Goal: Task Accomplishment & Management: Complete application form

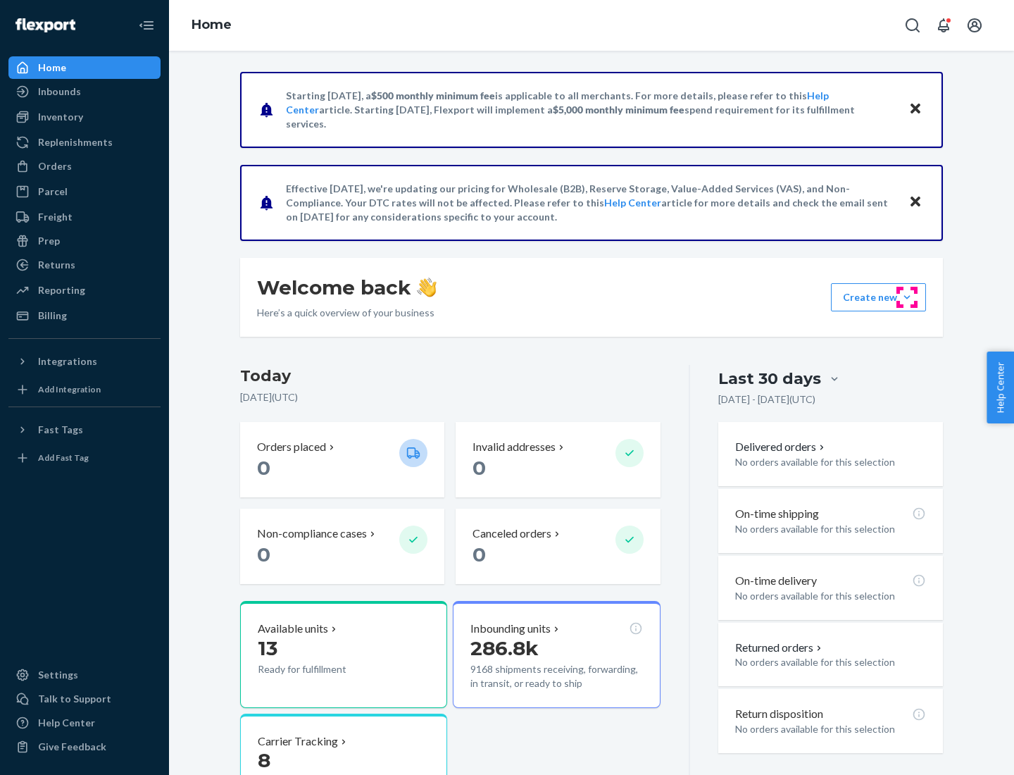
click at [907, 297] on button "Create new Create new inbound Create new order Create new product" at bounding box center [878, 297] width 95 height 28
click at [85, 92] on div "Inbounds" at bounding box center [84, 92] width 149 height 20
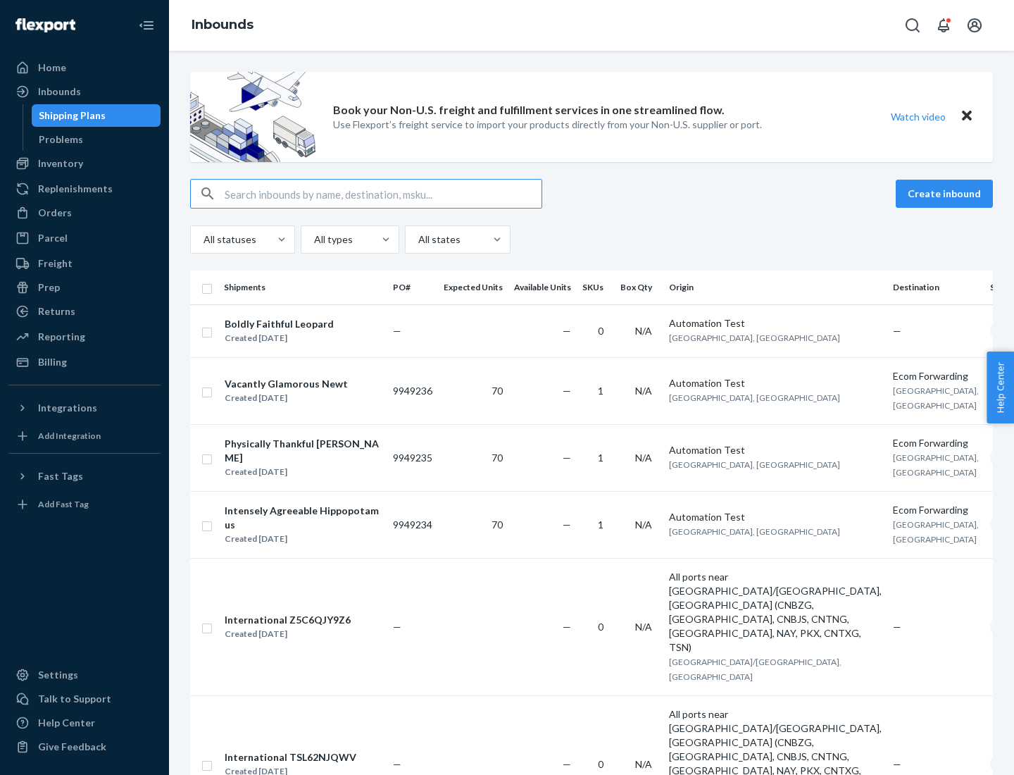
click at [947, 194] on button "Create inbound" at bounding box center [944, 194] width 97 height 28
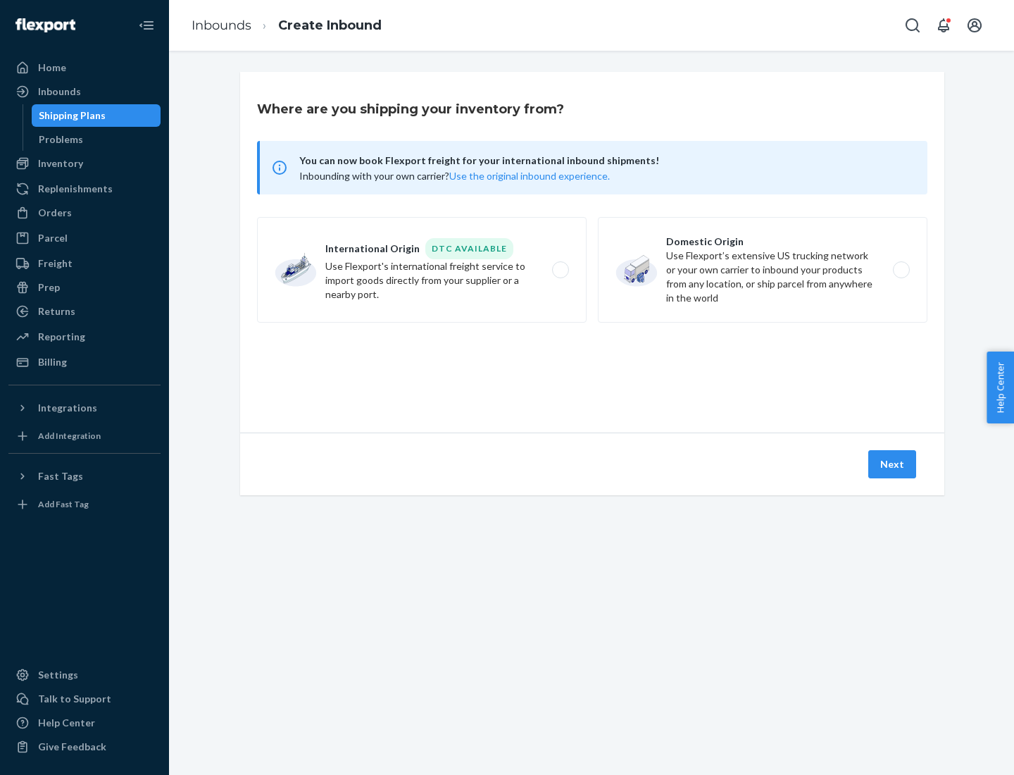
click at [763, 270] on label "Domestic Origin Use Flexport’s extensive US trucking network or your own carrie…" at bounding box center [763, 270] width 330 height 106
click at [901, 270] on input "Domestic Origin Use Flexport’s extensive US trucking network or your own carrie…" at bounding box center [905, 270] width 9 height 9
radio input "true"
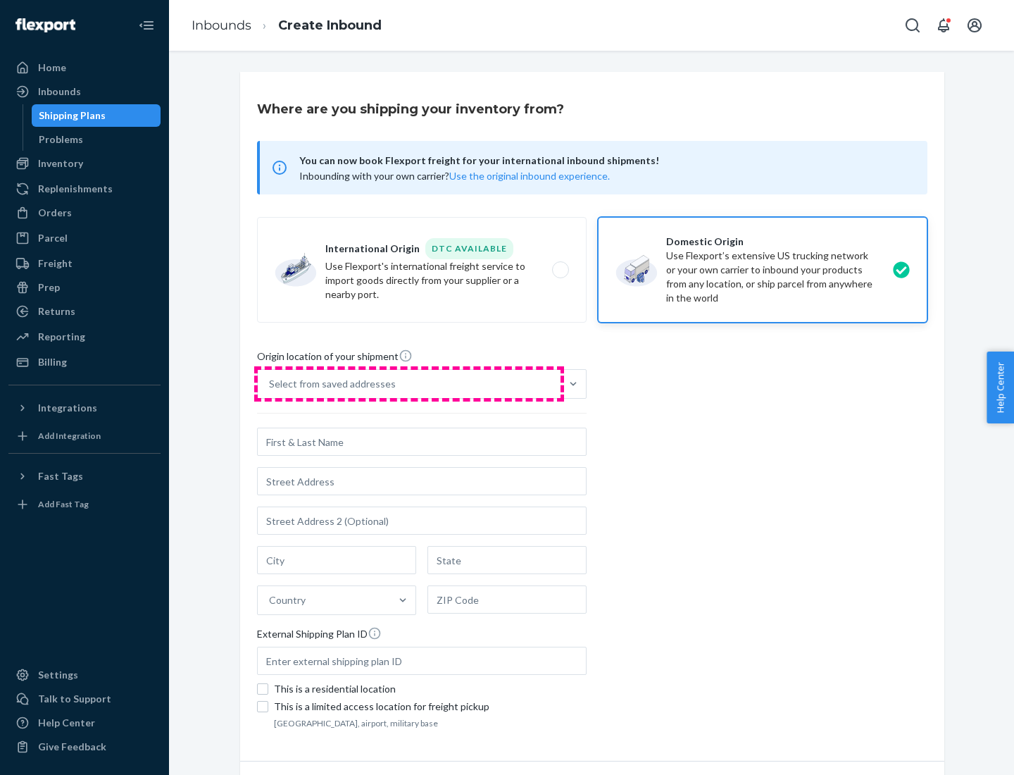
click at [409, 384] on div "Select from saved addresses" at bounding box center [409, 384] width 303 height 28
click at [270, 384] on input "Select from saved addresses" at bounding box center [269, 384] width 1 height 14
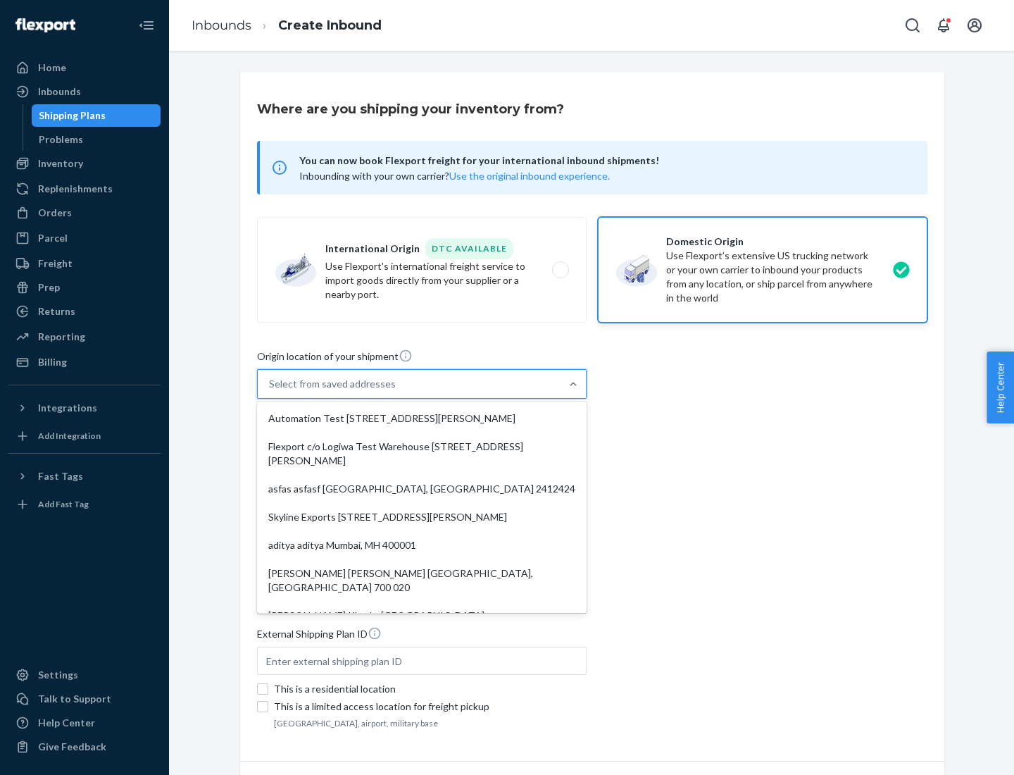
scroll to position [6, 0]
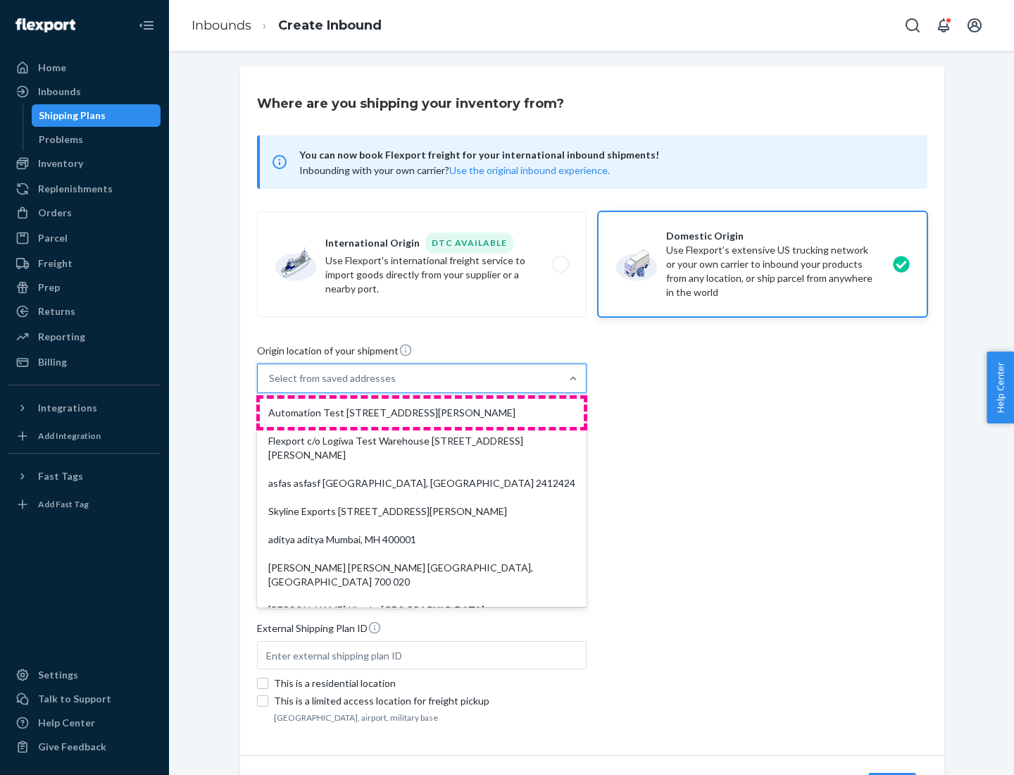
click at [422, 413] on div "Automation Test [STREET_ADDRESS][PERSON_NAME]" at bounding box center [422, 413] width 324 height 28
click at [270, 385] on input "option Automation Test [STREET_ADDRESS][PERSON_NAME]. 9 results available. Use …" at bounding box center [269, 378] width 1 height 14
type input "Automation Test"
type input "[STREET_ADDRESS][PERSON_NAME]"
type input "9th Floor"
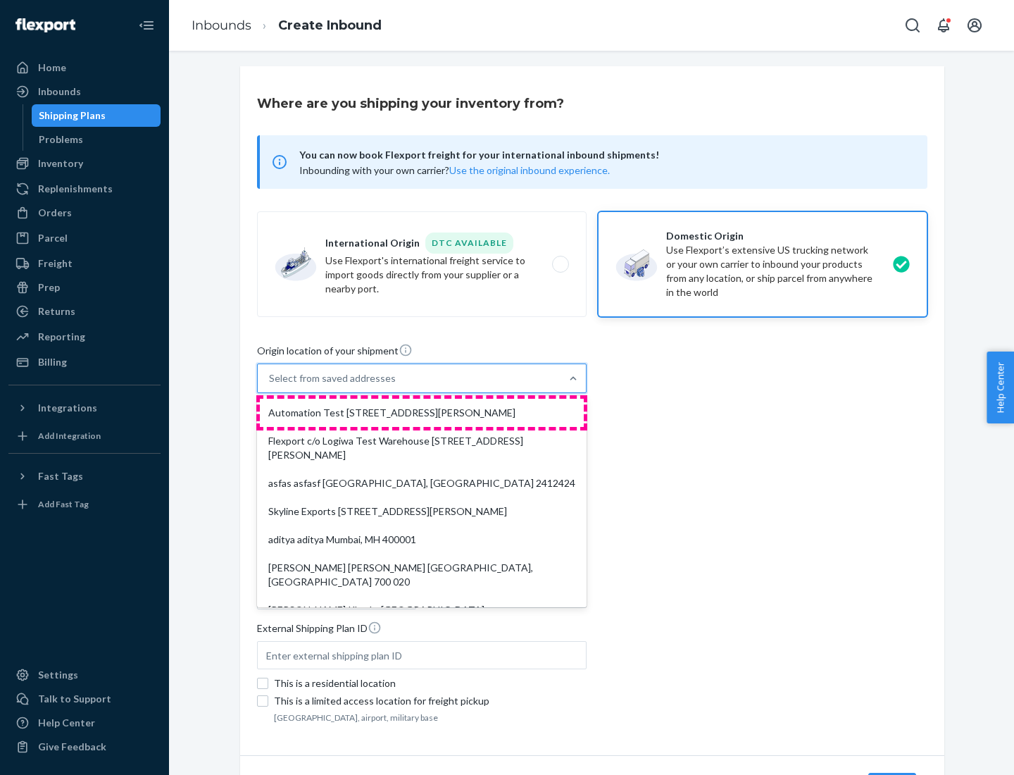
type input "[GEOGRAPHIC_DATA]"
type input "CA"
type input "94104"
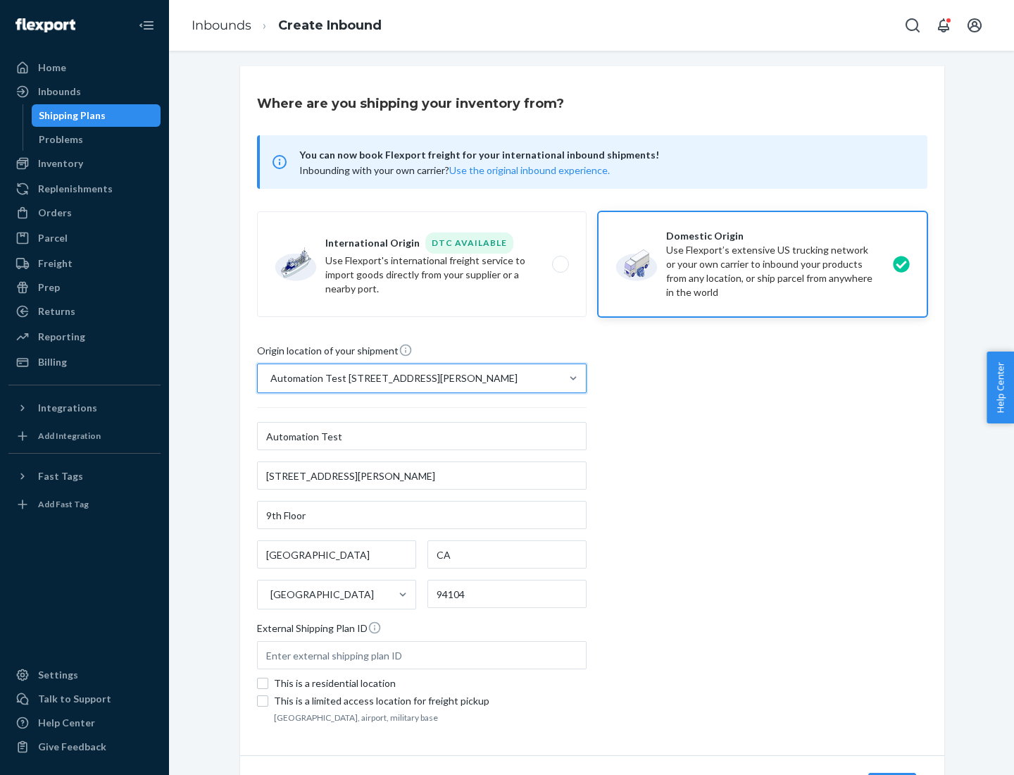
scroll to position [82, 0]
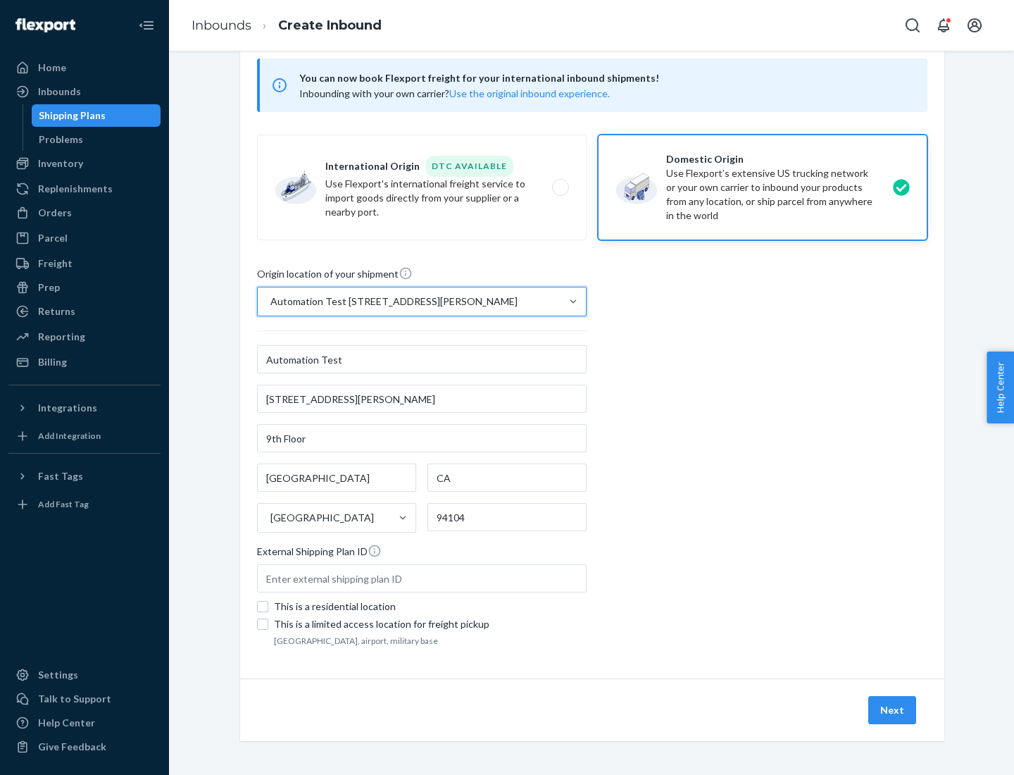
click at [893, 710] on button "Next" at bounding box center [892, 710] width 48 height 28
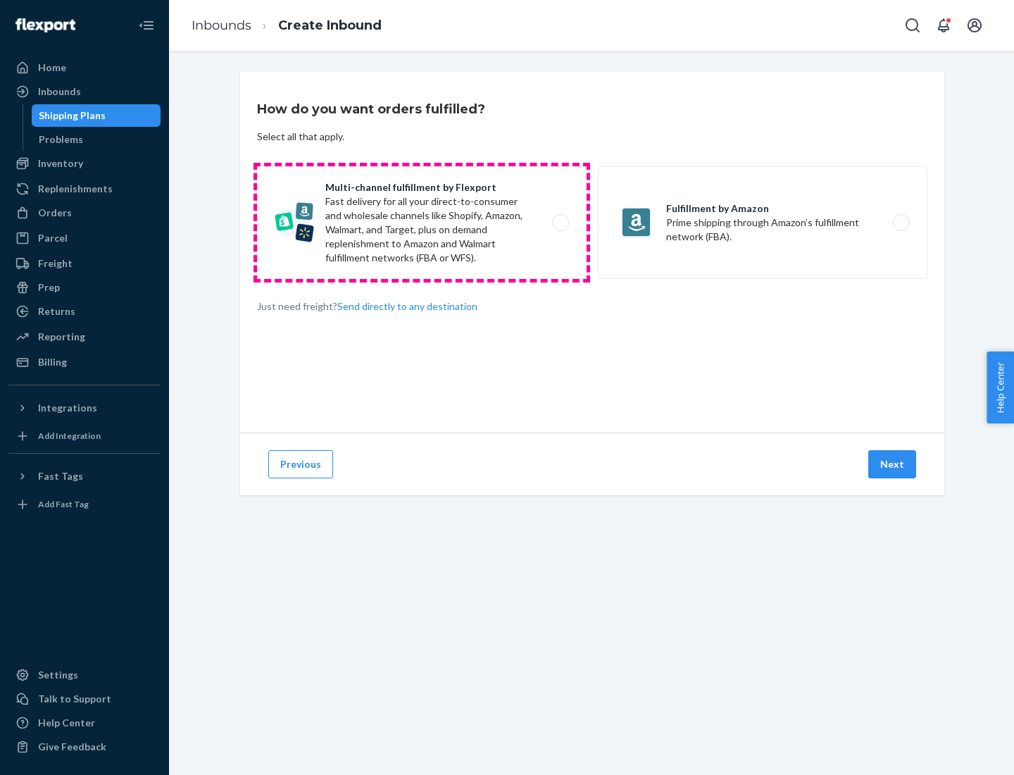
click at [422, 223] on label "Multi-channel fulfillment by Flexport Fast delivery for all your direct-to-cons…" at bounding box center [422, 222] width 330 height 113
click at [560, 223] on input "Multi-channel fulfillment by Flexport Fast delivery for all your direct-to-cons…" at bounding box center [564, 222] width 9 height 9
radio input "true"
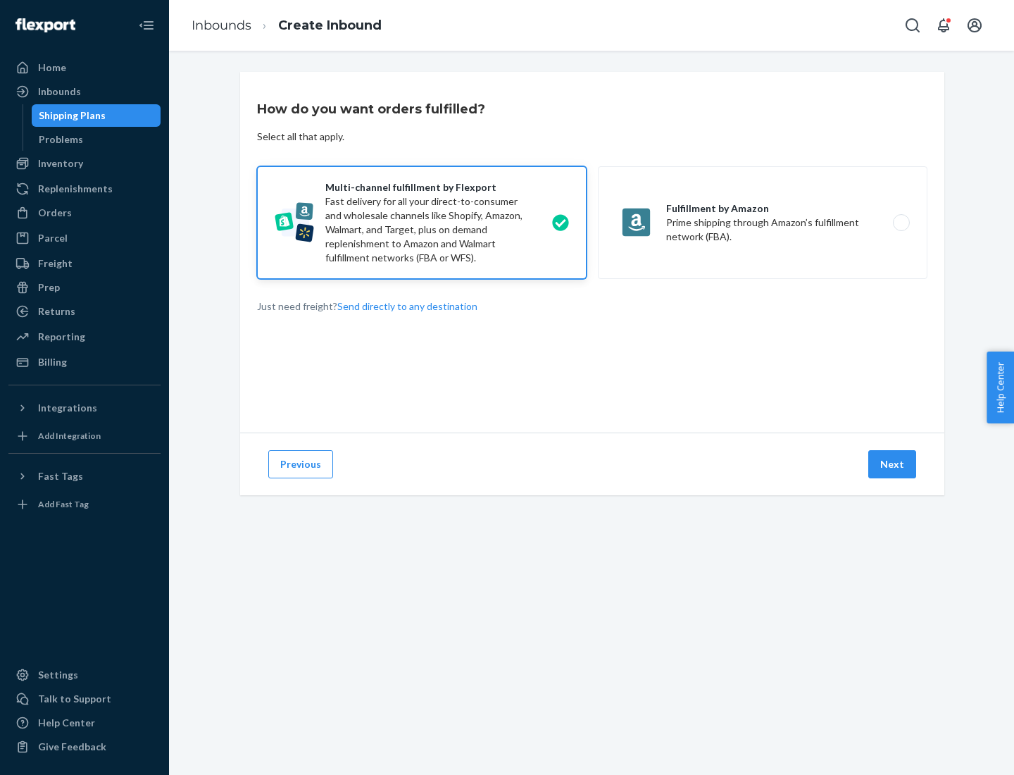
click at [893, 464] on button "Next" at bounding box center [892, 464] width 48 height 28
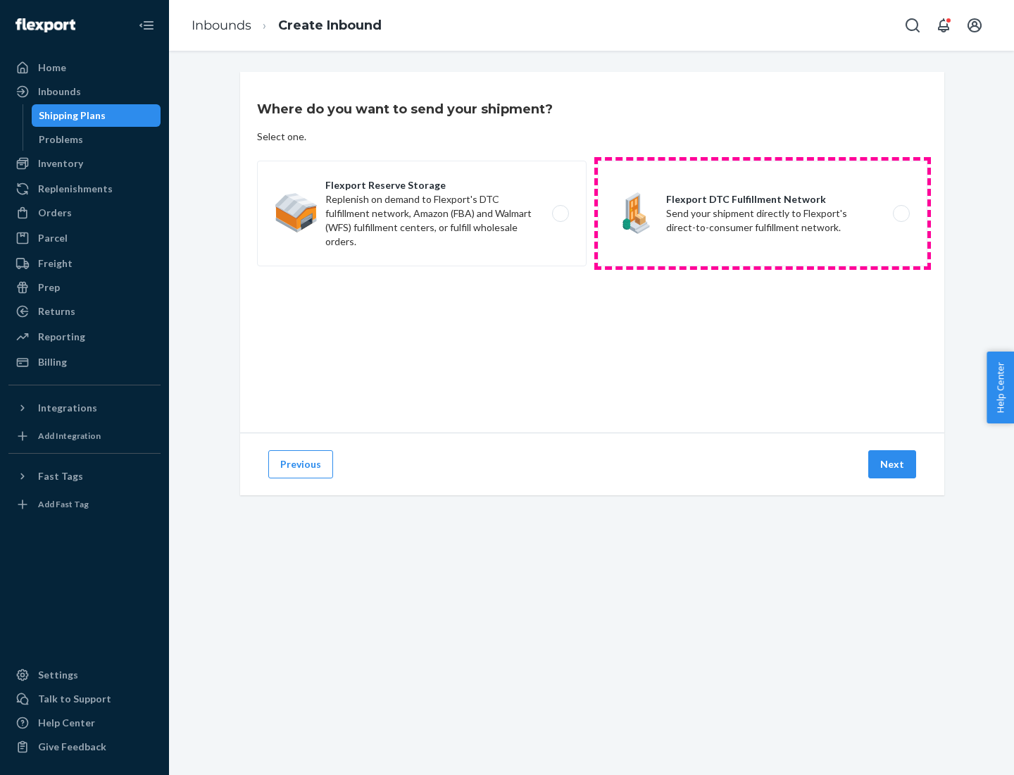
click at [763, 213] on label "Flexport DTC Fulfillment Network Send your shipment directly to Flexport's dire…" at bounding box center [763, 214] width 330 height 106
click at [901, 213] on input "Flexport DTC Fulfillment Network Send your shipment directly to Flexport's dire…" at bounding box center [905, 213] width 9 height 9
radio input "true"
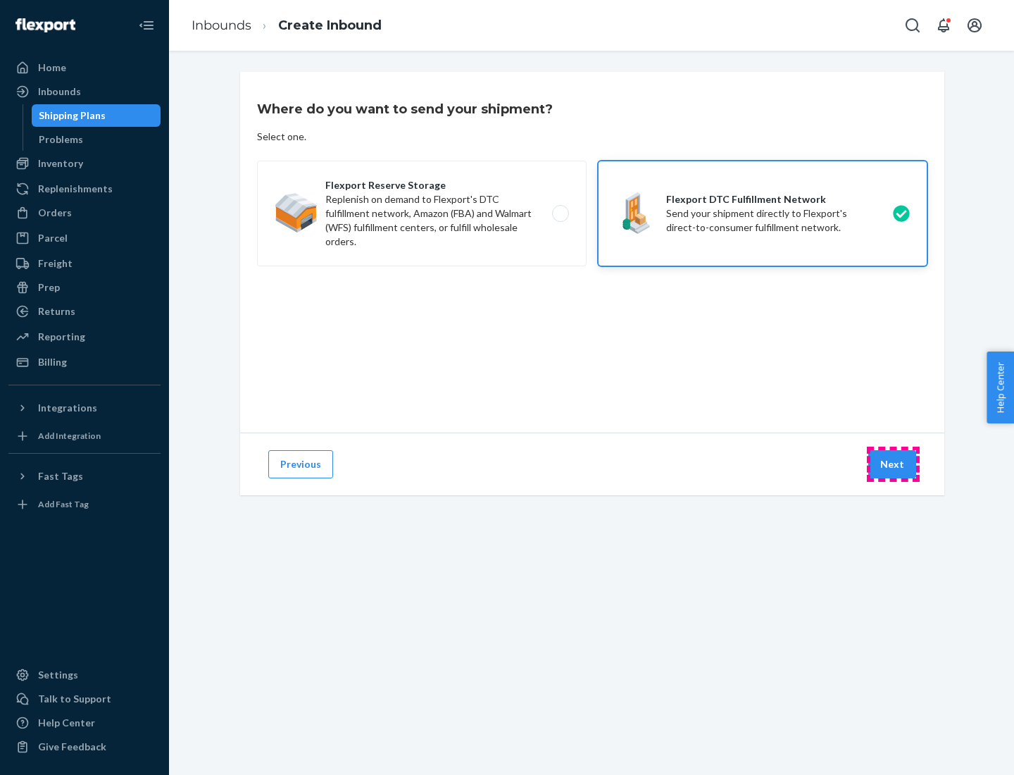
click at [893, 464] on button "Next" at bounding box center [892, 464] width 48 height 28
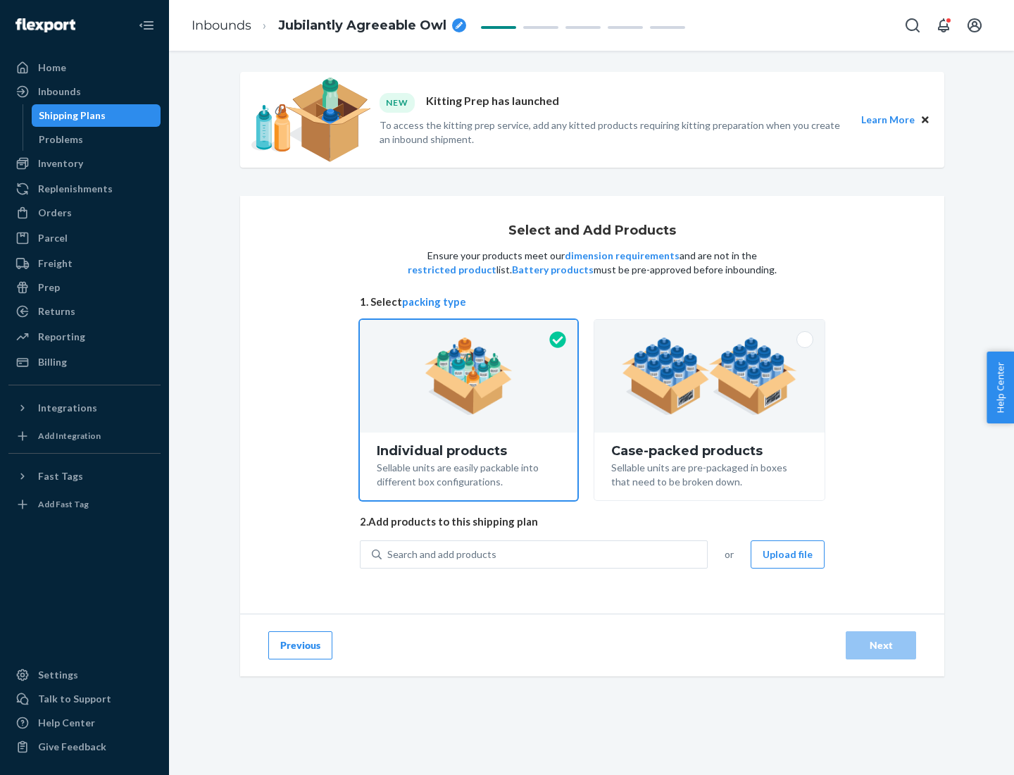
click at [710, 376] on img at bounding box center [709, 375] width 175 height 77
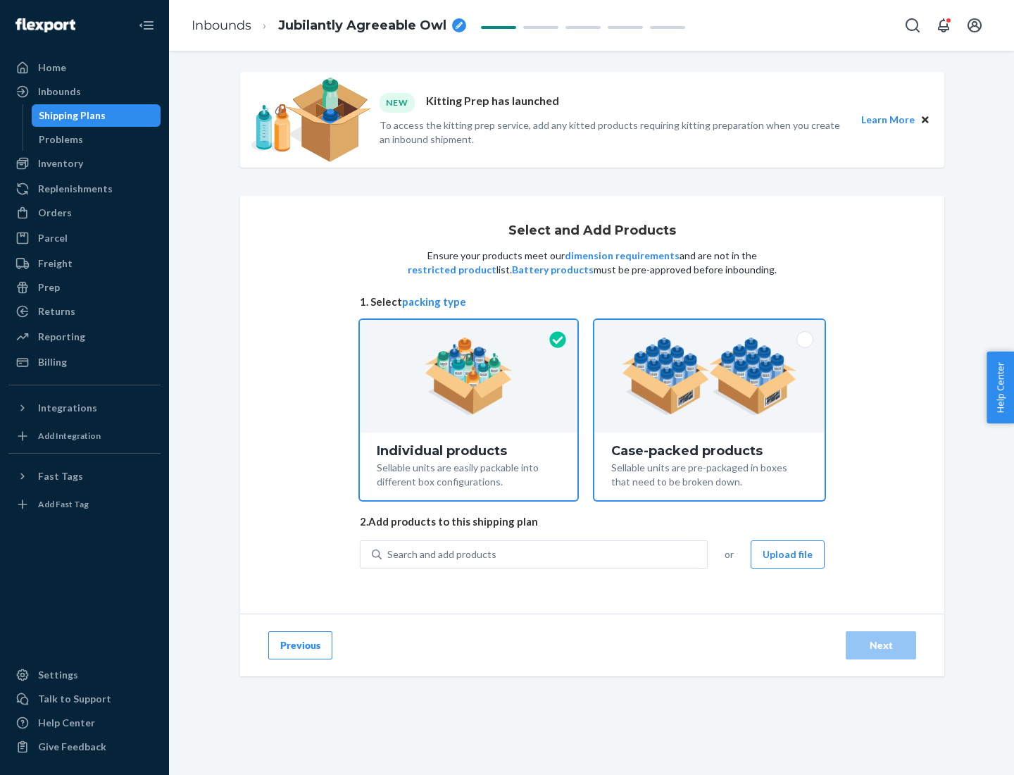
click at [710, 329] on input "Case-packed products Sellable units are pre-packaged in boxes that need to be b…" at bounding box center [709, 324] width 9 height 9
radio input "true"
radio input "false"
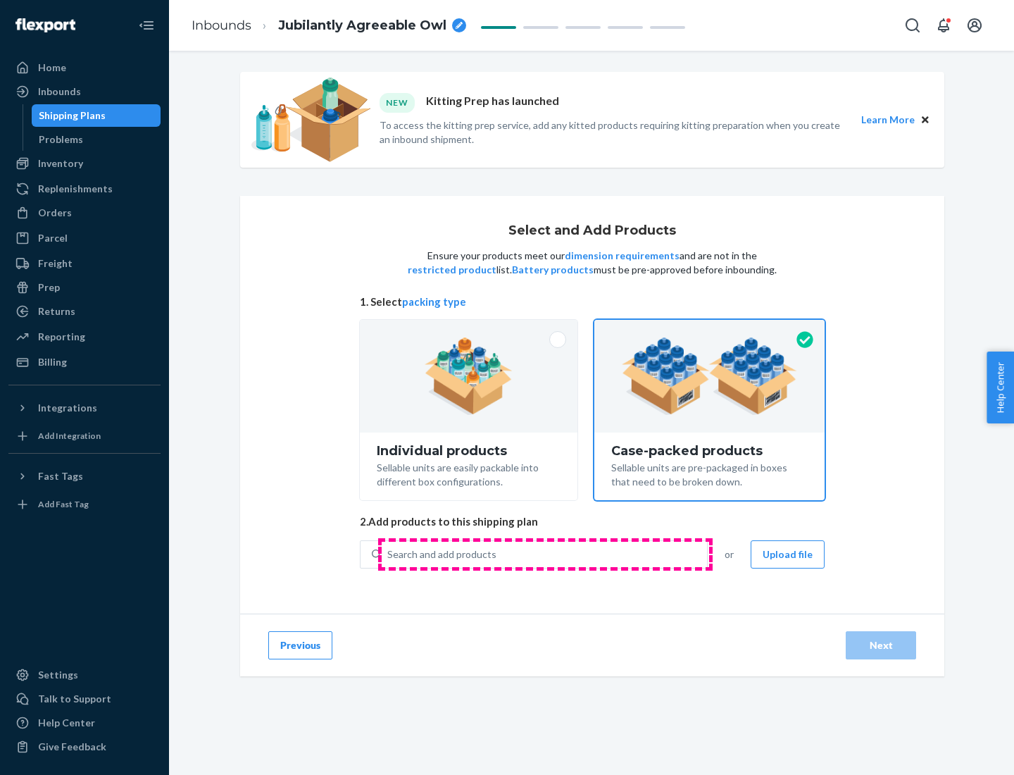
click at [545, 554] on div "Search and add products" at bounding box center [544, 554] width 325 height 25
click at [389, 554] on input "Search and add products" at bounding box center [387, 554] width 1 height 14
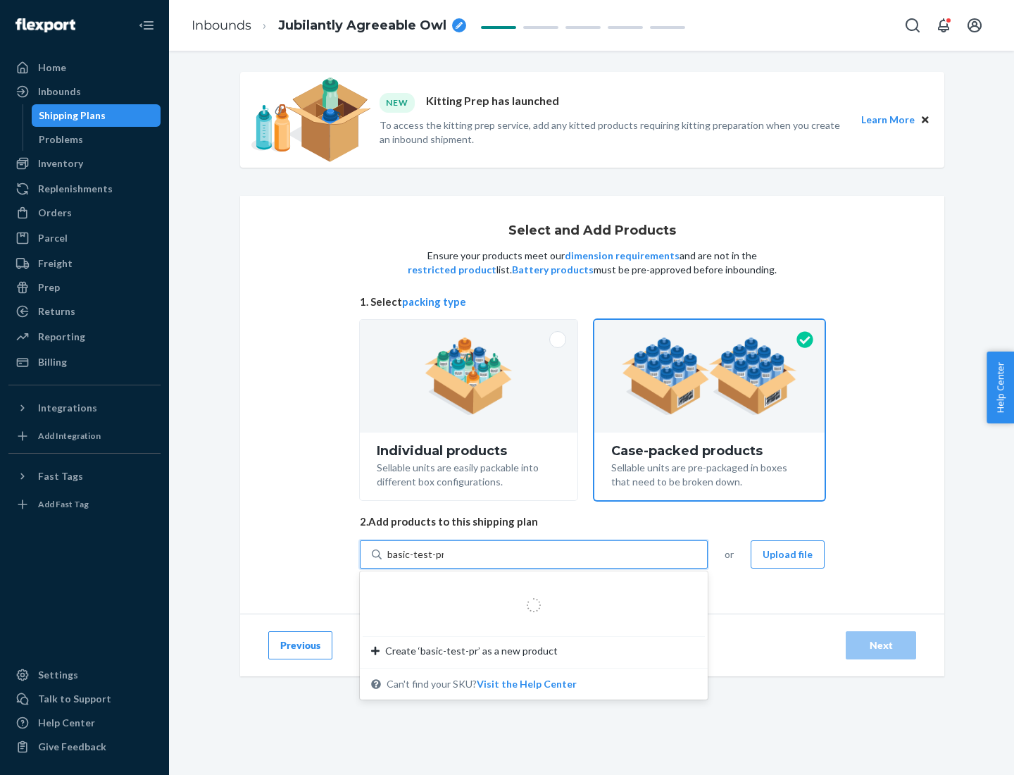
type input "basic-test-product-1"
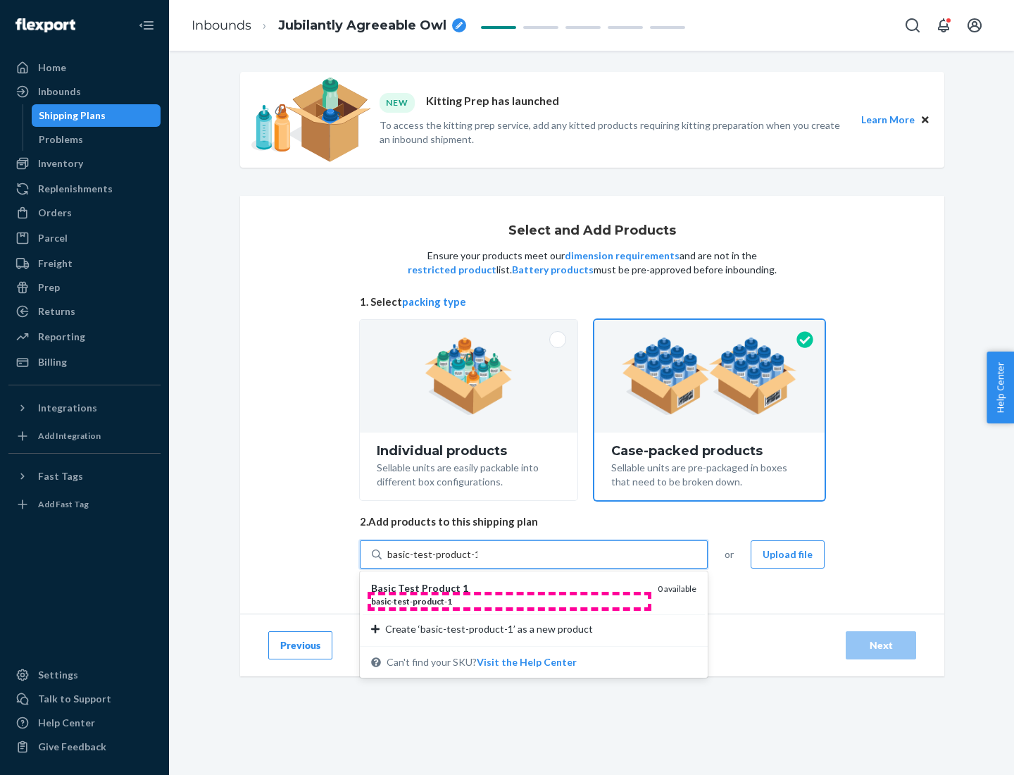
click at [509, 601] on div "basic - test - product - 1" at bounding box center [508, 601] width 275 height 12
click at [477, 561] on input "basic-test-product-1" at bounding box center [432, 554] width 90 height 14
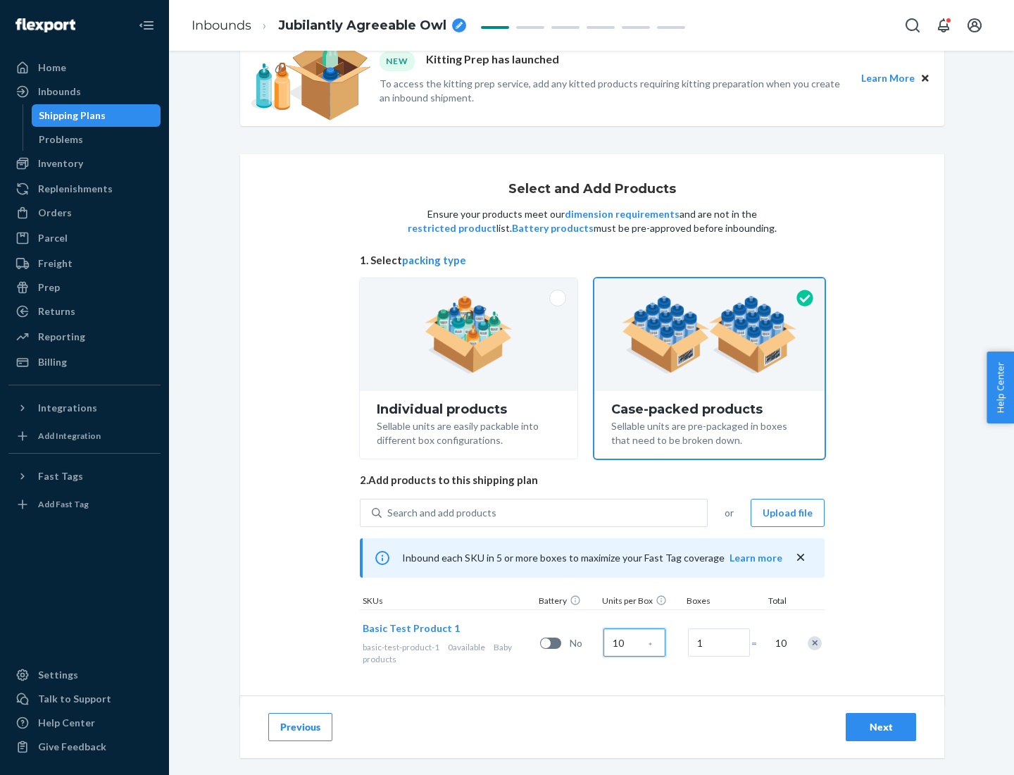
scroll to position [51, 0]
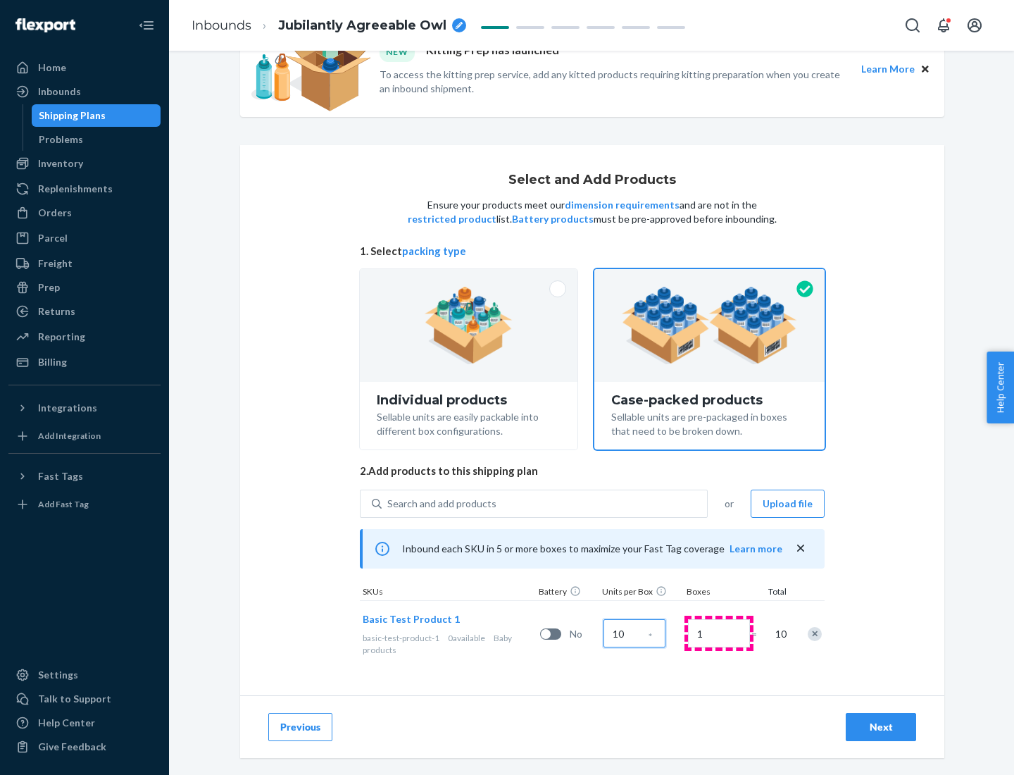
type input "10"
type input "7"
click at [881, 727] on div "Next" at bounding box center [881, 727] width 46 height 14
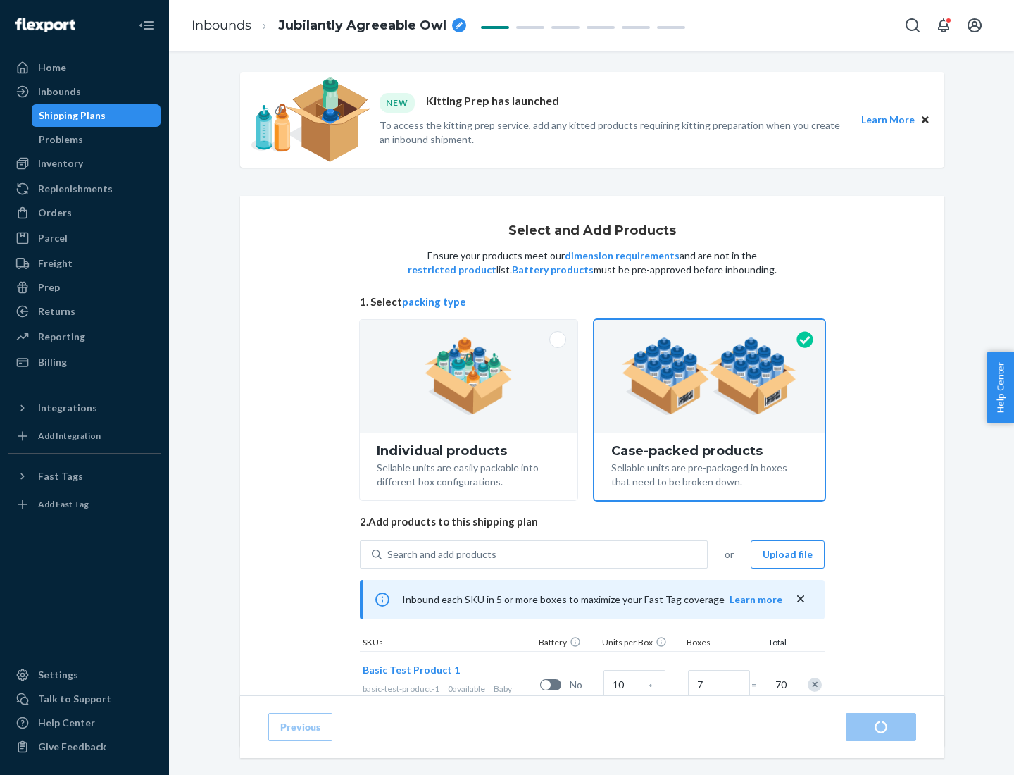
radio input "true"
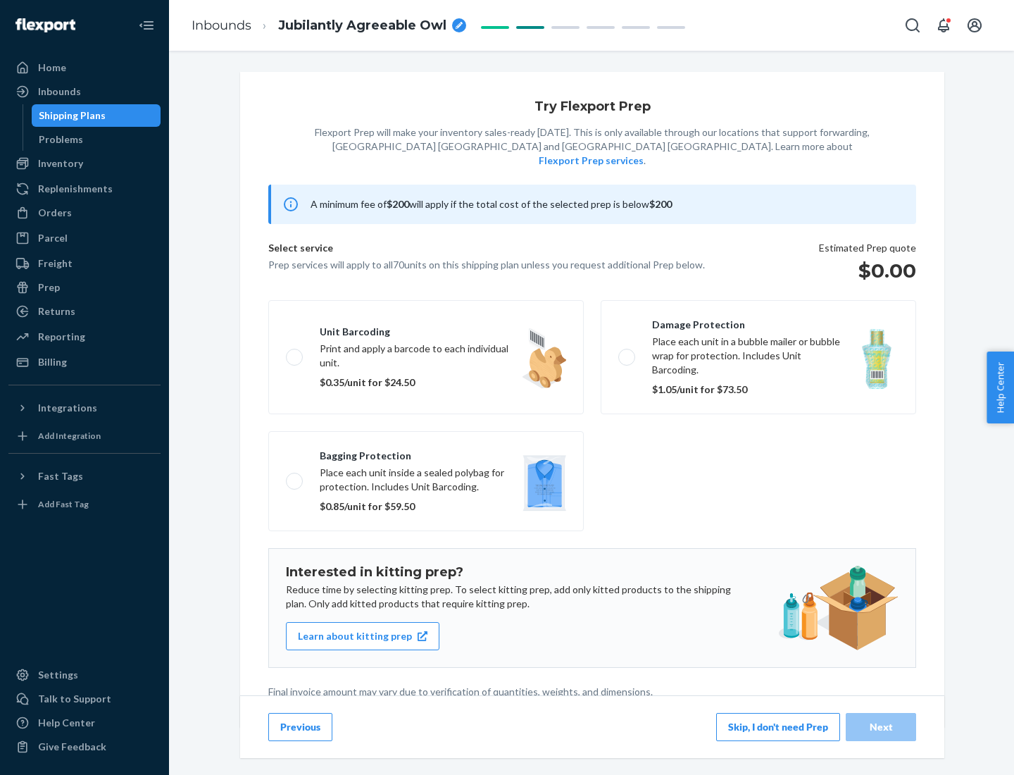
scroll to position [4, 0]
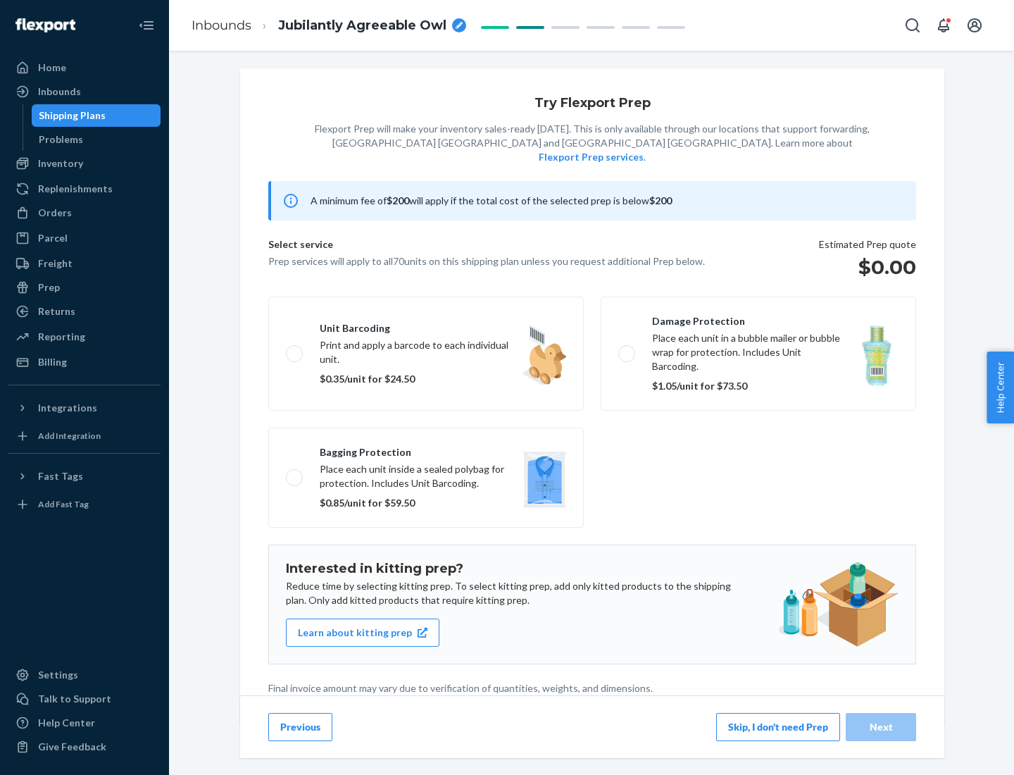
click at [778, 726] on button "Skip, I don't need Prep" at bounding box center [778, 727] width 124 height 28
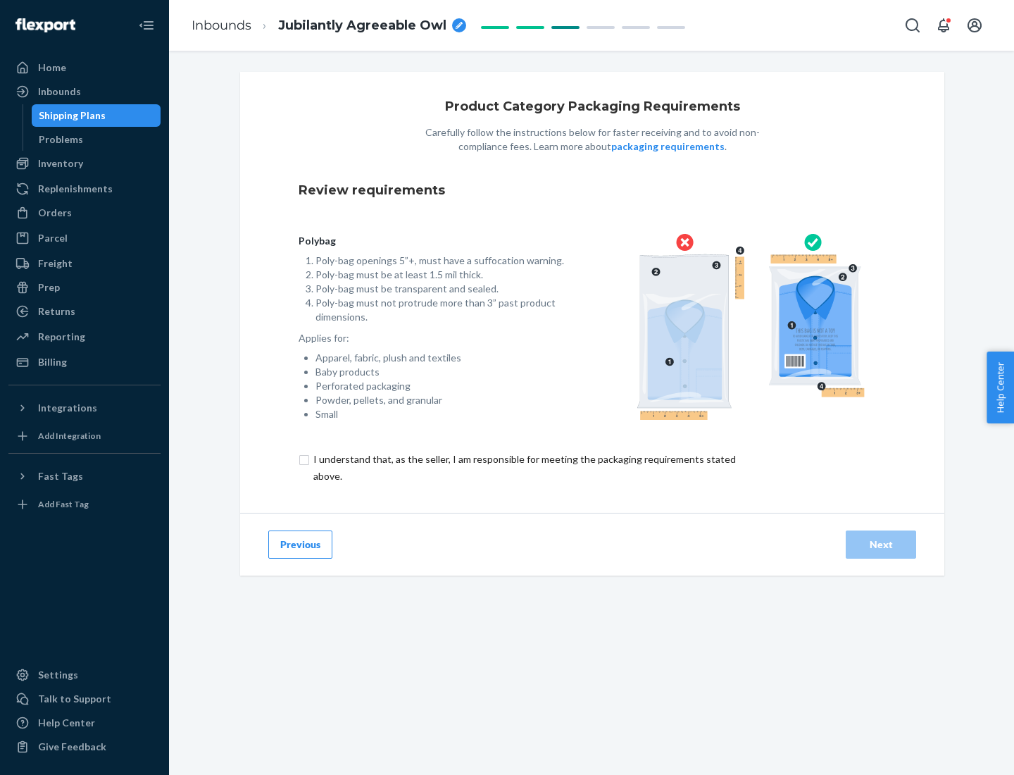
click at [523, 467] on input "checkbox" at bounding box center [533, 468] width 468 height 34
checkbox input "true"
click at [881, 544] on div "Next" at bounding box center [881, 544] width 46 height 14
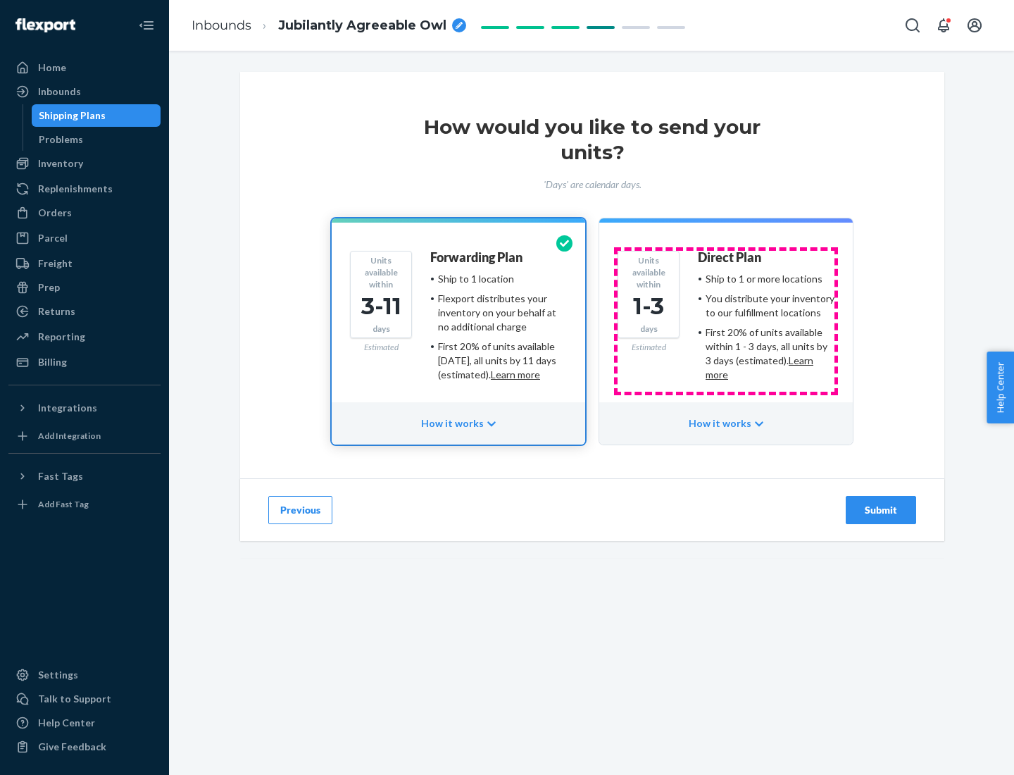
click at [726, 321] on ul "Ship to 1 or more locations You distribute your inventory to our fulfillment lo…" at bounding box center [766, 327] width 137 height 110
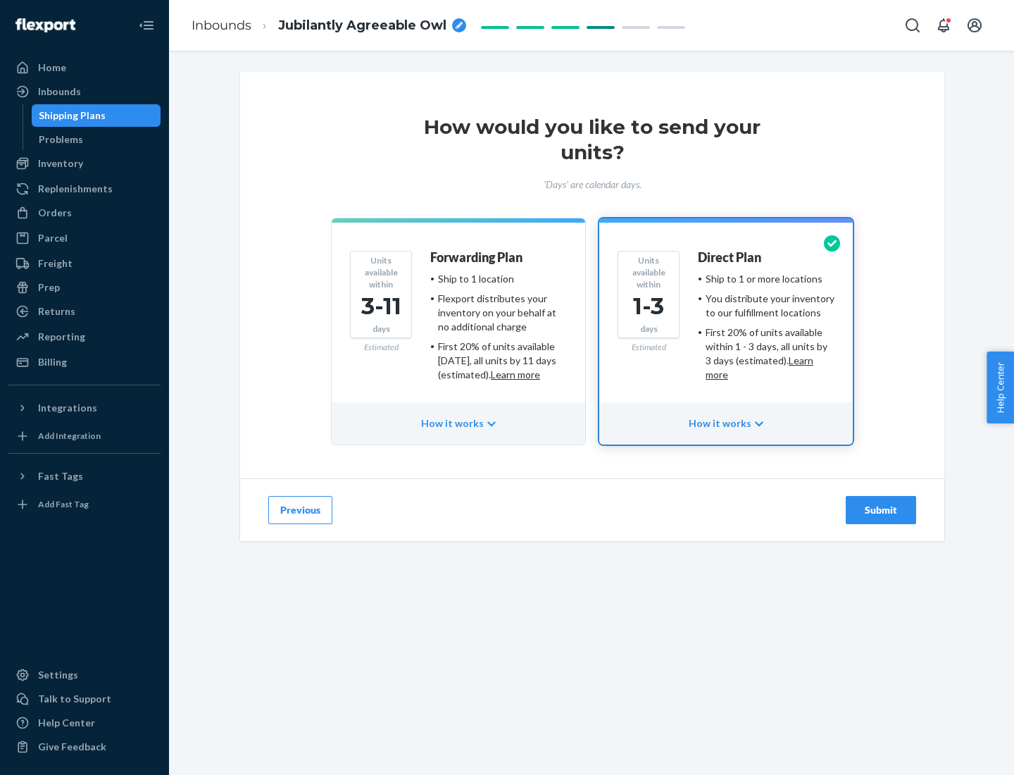
click at [881, 510] on div "Submit" at bounding box center [881, 510] width 46 height 14
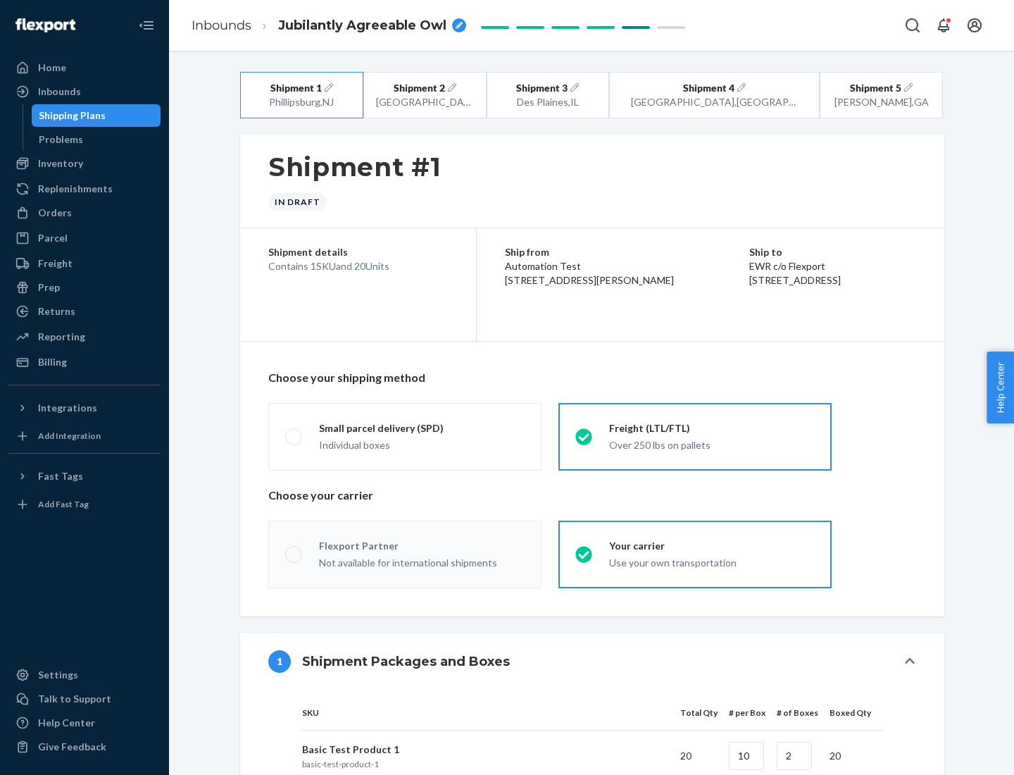
radio input "true"
radio input "false"
radio input "true"
radio input "false"
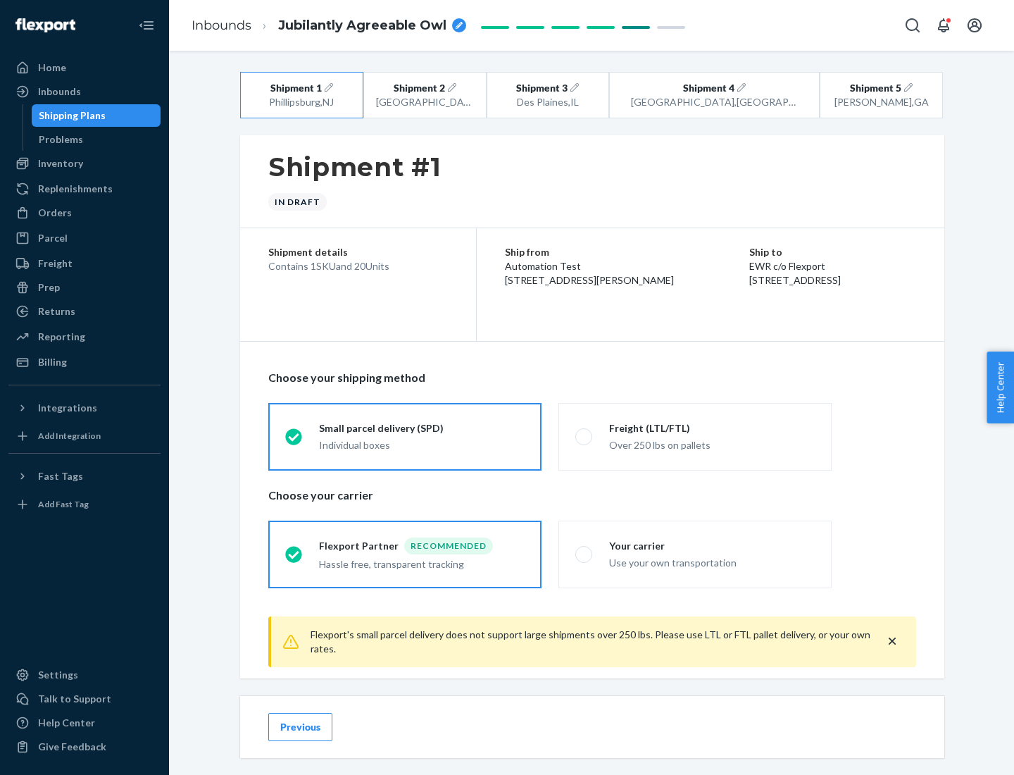
scroll to position [15, 0]
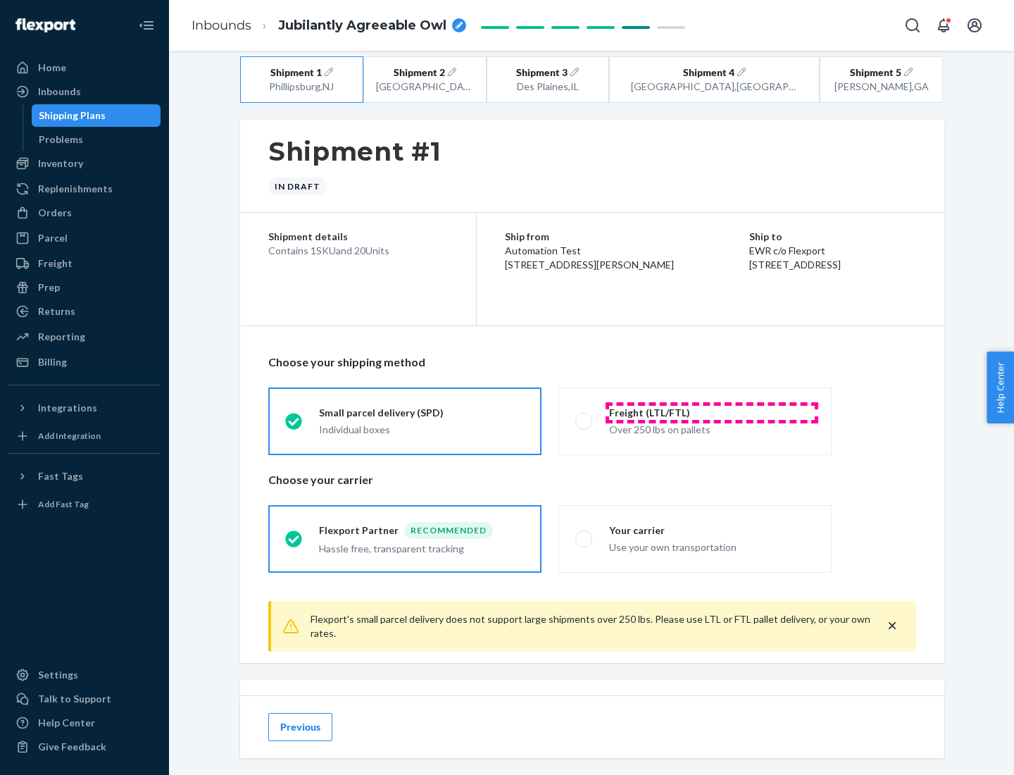
click at [712, 412] on div "Freight (LTL/FTL)" at bounding box center [712, 413] width 206 height 14
click at [585, 416] on input "Freight (LTL/FTL) Over 250 lbs on pallets" at bounding box center [579, 420] width 9 height 9
radio input "true"
radio input "false"
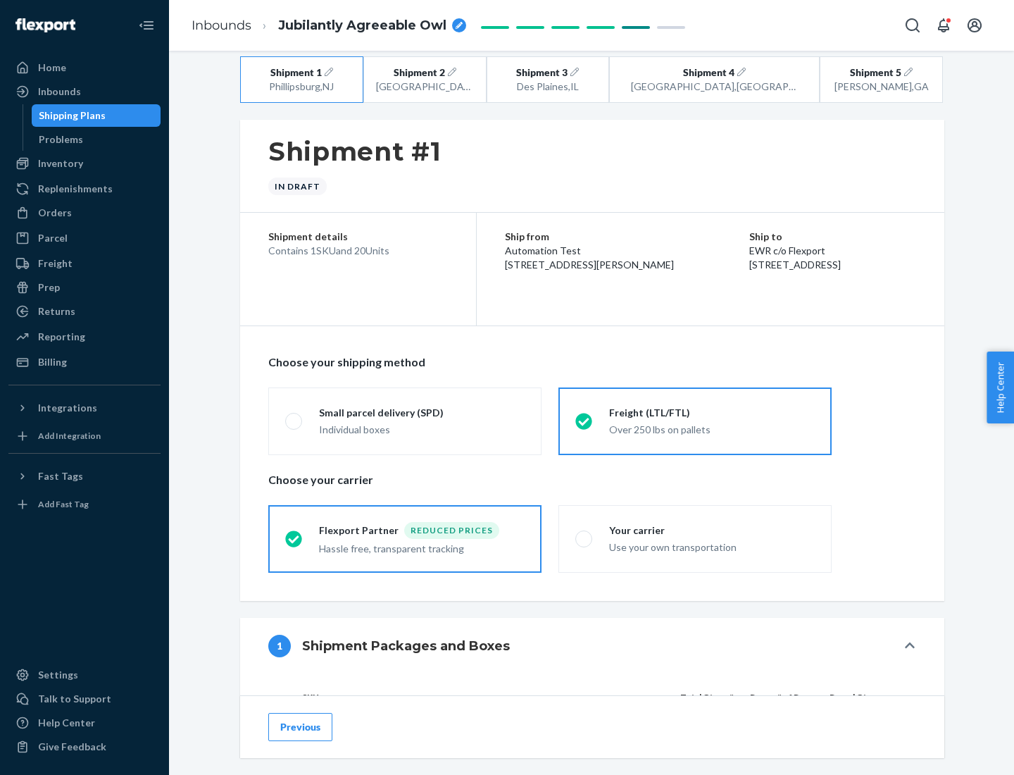
scroll to position [133, 0]
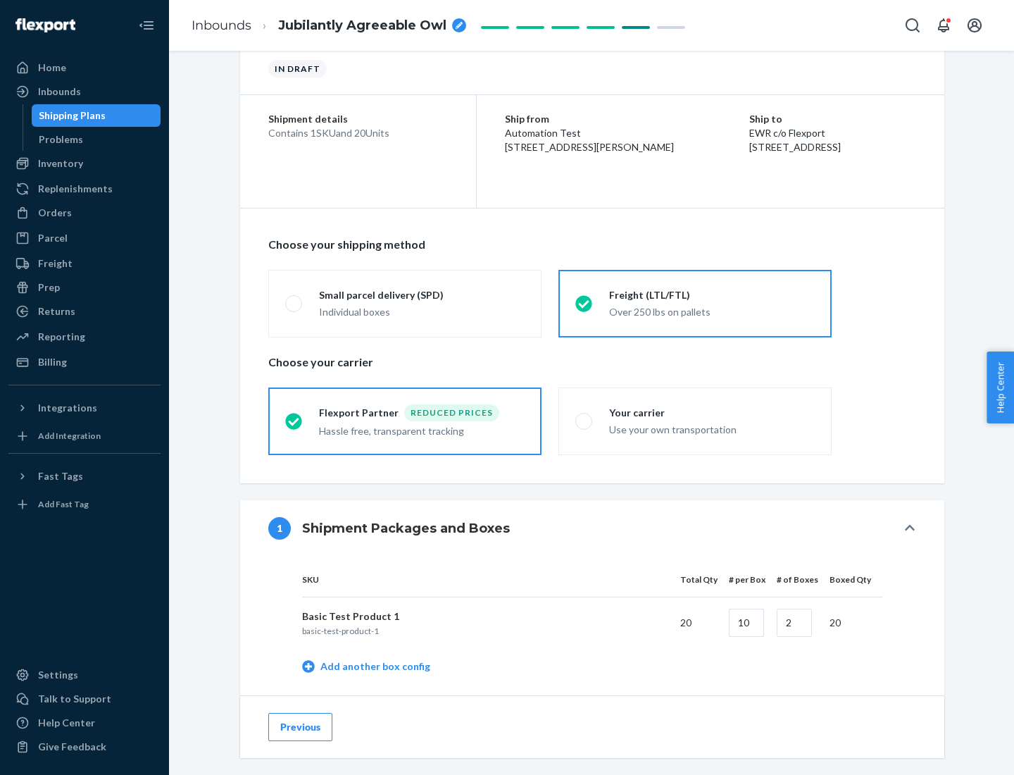
click at [712, 412] on div "Your carrier" at bounding box center [712, 413] width 206 height 14
click at [585, 416] on input "Your carrier Use your own transportation" at bounding box center [579, 420] width 9 height 9
radio input "true"
radio input "false"
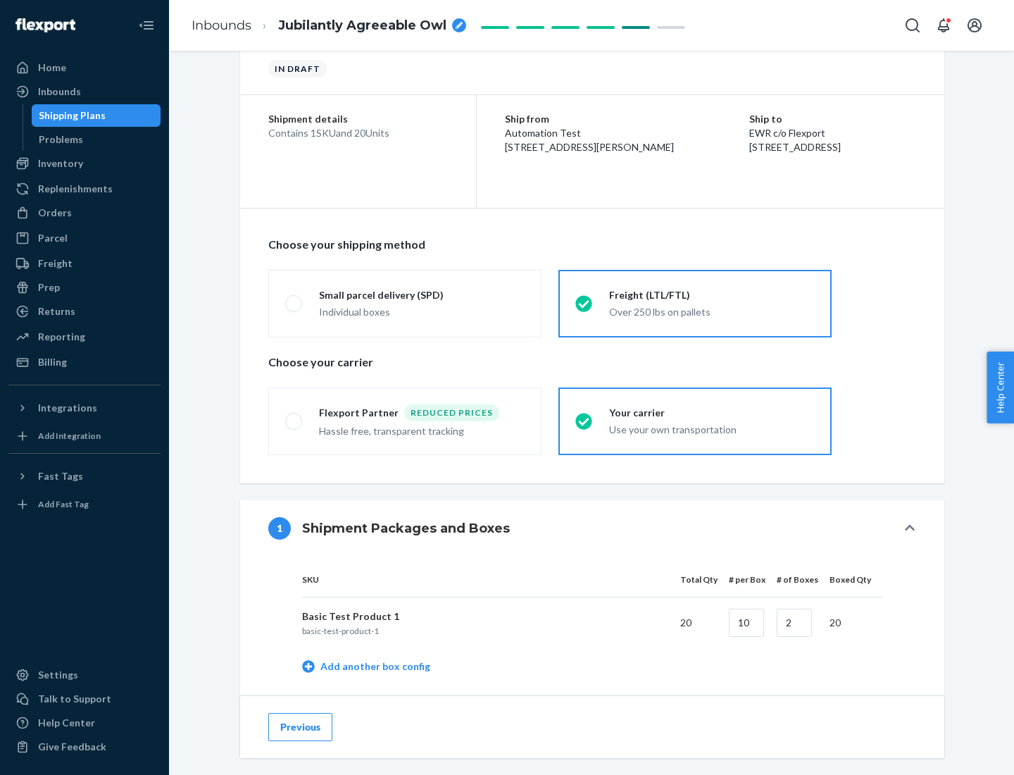
scroll to position [445, 0]
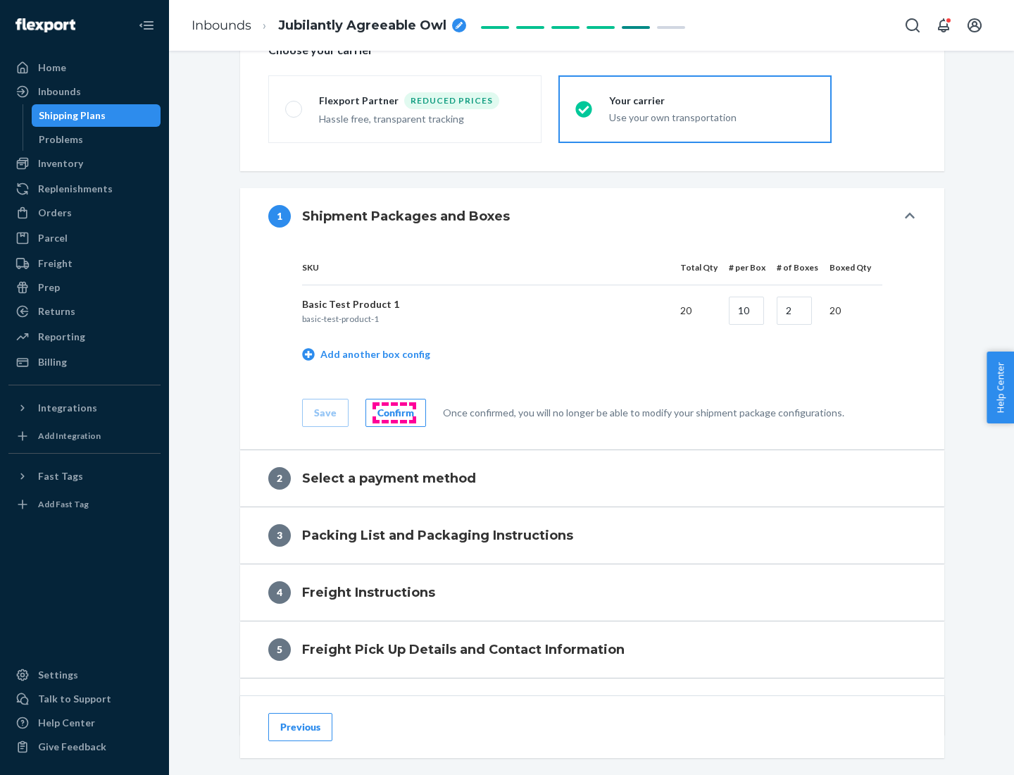
click at [394, 412] on div "Confirm" at bounding box center [395, 413] width 37 height 14
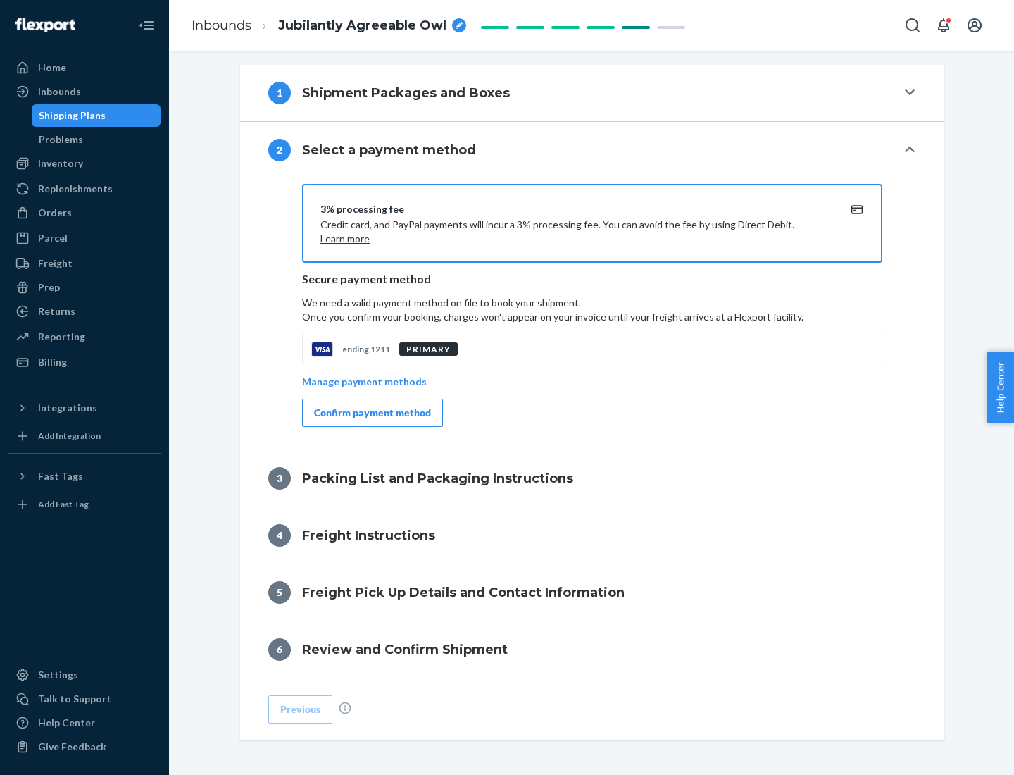
click at [371, 413] on div "Confirm payment method" at bounding box center [372, 413] width 117 height 14
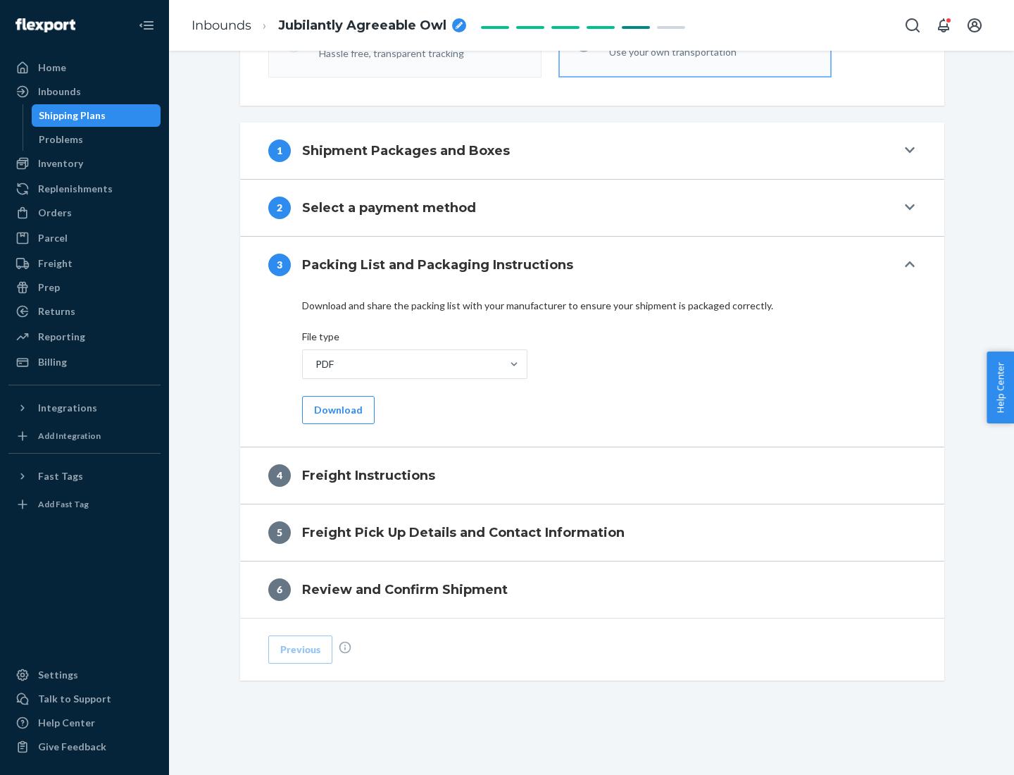
scroll to position [508, 0]
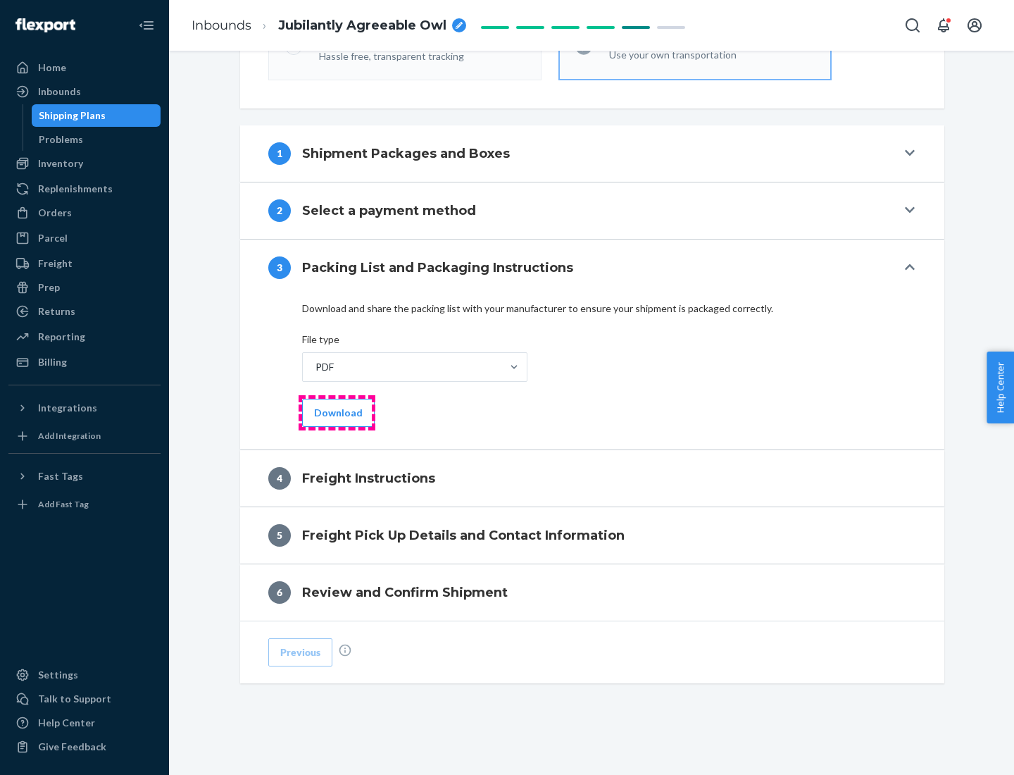
click at [337, 412] on button "Download" at bounding box center [338, 413] width 73 height 28
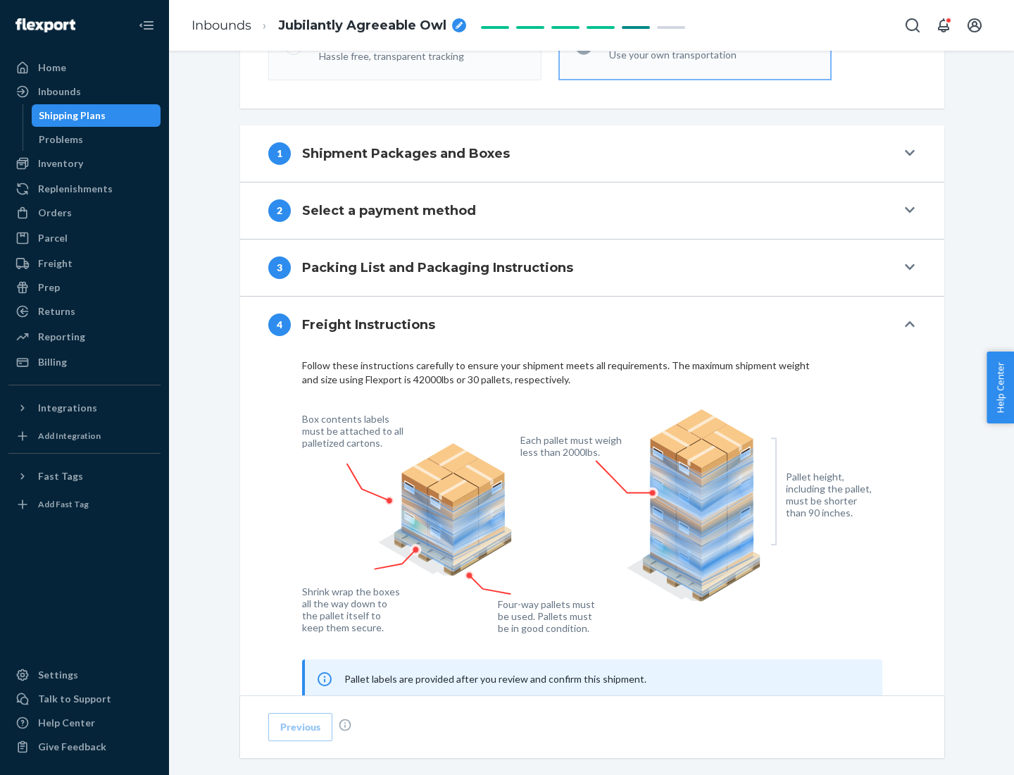
scroll to position [851, 0]
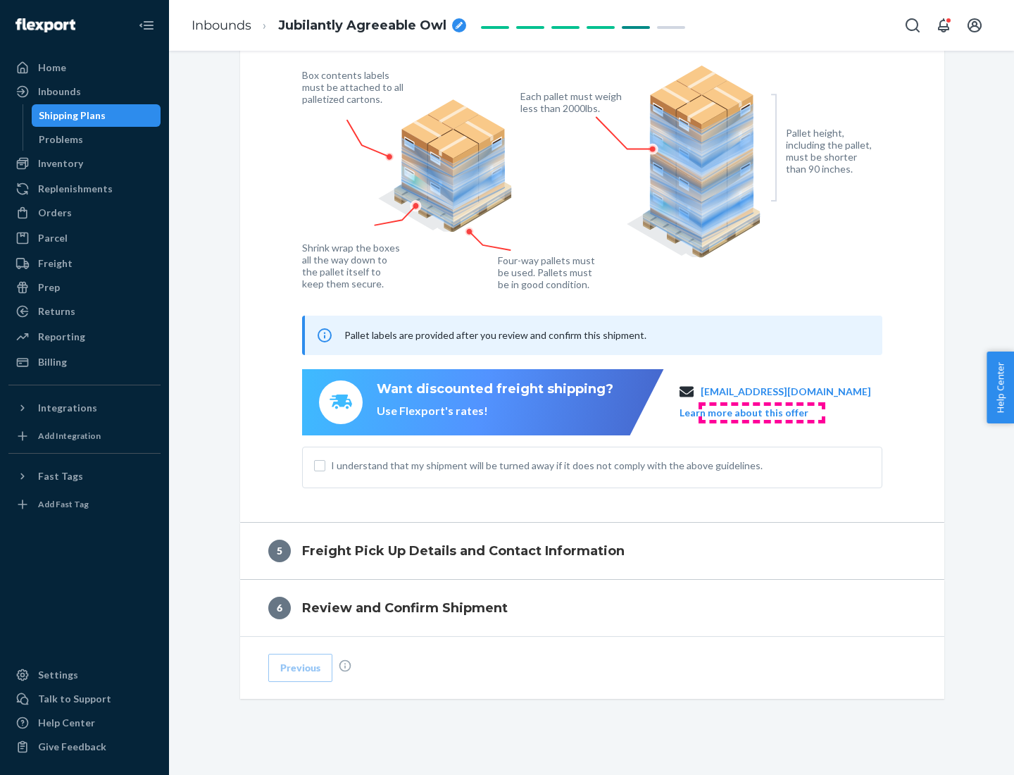
click at [761, 412] on button "Learn more about this offer" at bounding box center [744, 413] width 129 height 14
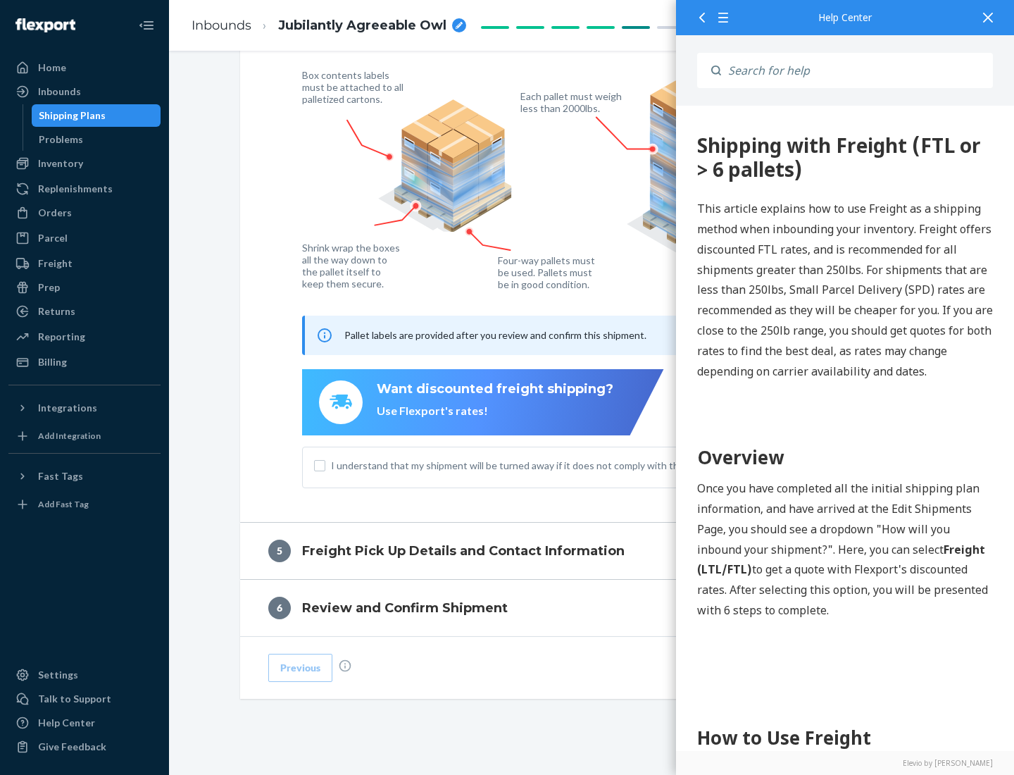
scroll to position [0, 0]
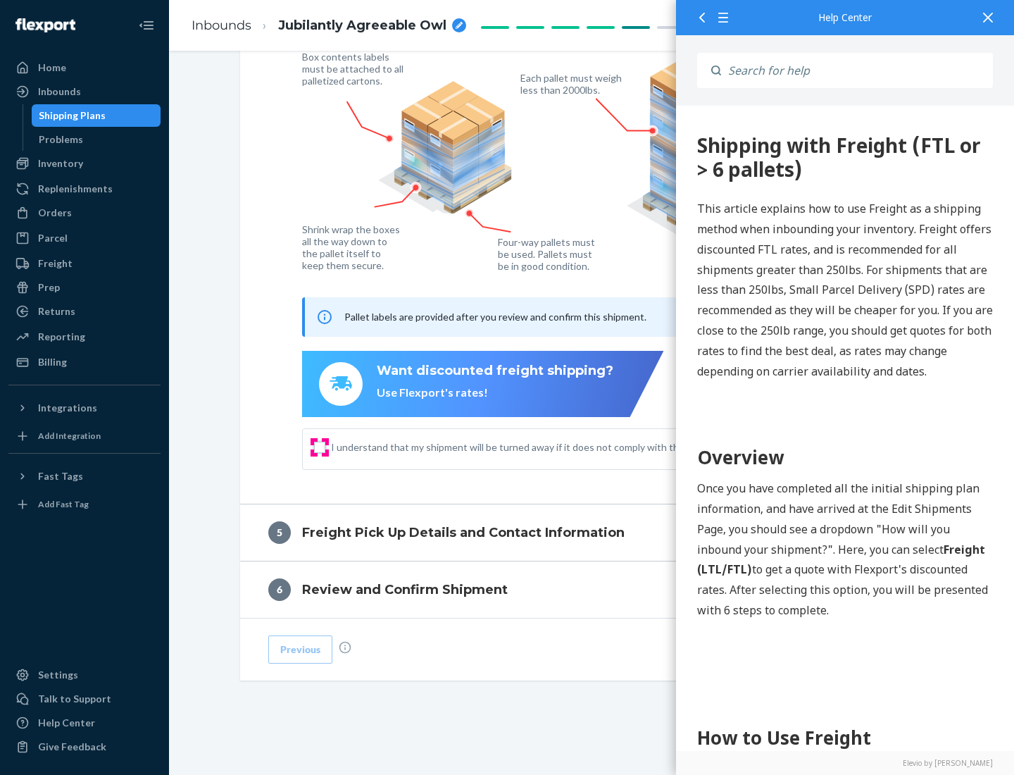
click at [320, 447] on input "I understand that my shipment will be turned away if it does not comply with th…" at bounding box center [319, 447] width 11 height 11
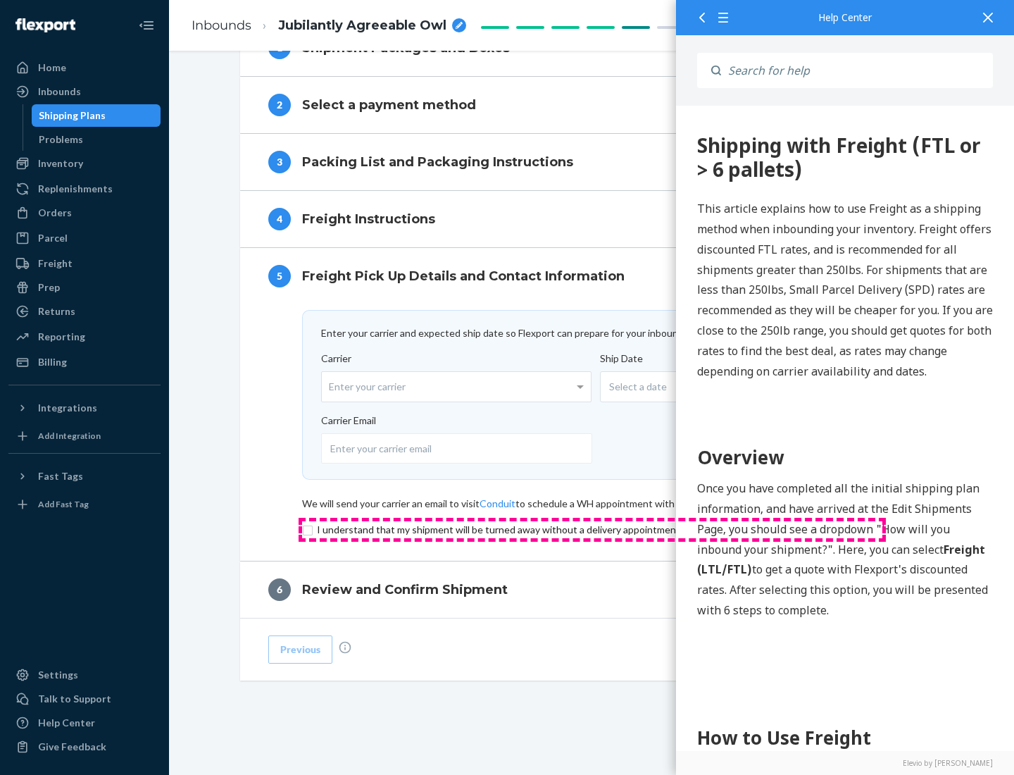
click at [592, 529] on input "checkbox" at bounding box center [592, 529] width 580 height 17
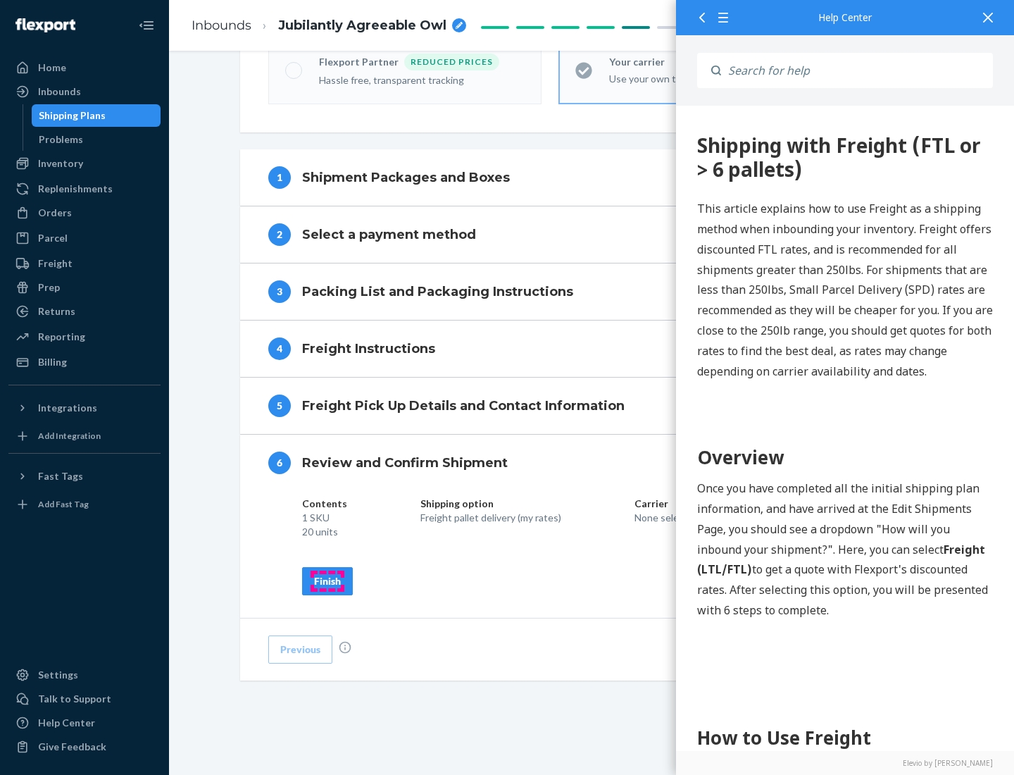
click at [327, 580] on div "Finish" at bounding box center [327, 581] width 27 height 14
